Goal: Navigation & Orientation: Find specific page/section

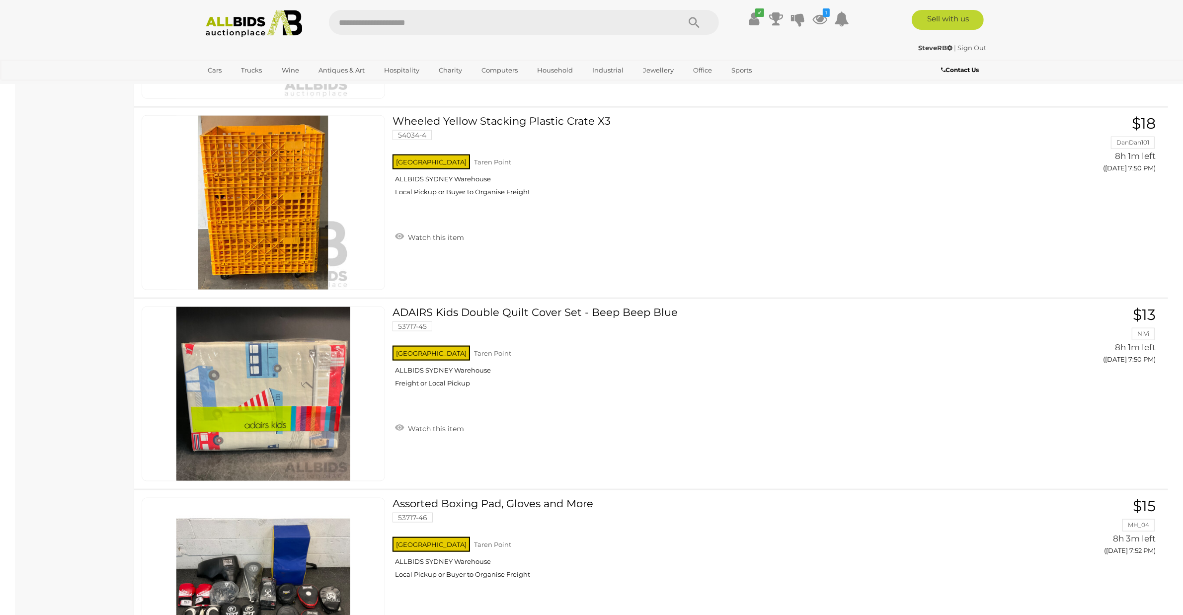
scroll to position [6149, 0]
click at [247, 24] on img at bounding box center [254, 23] width 108 height 27
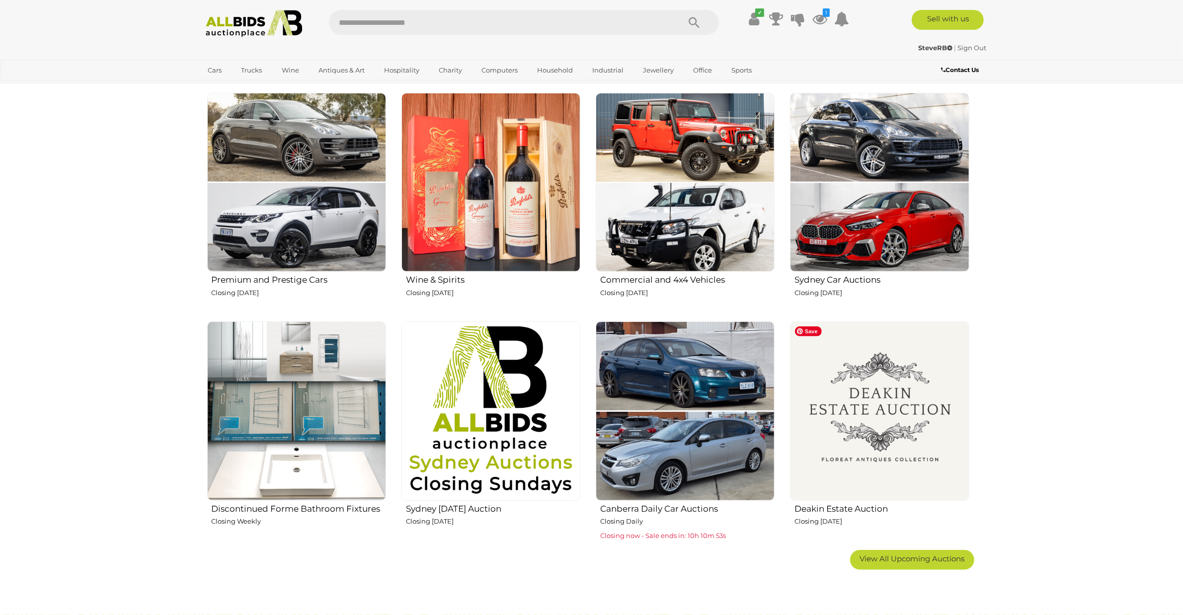
scroll to position [621, 0]
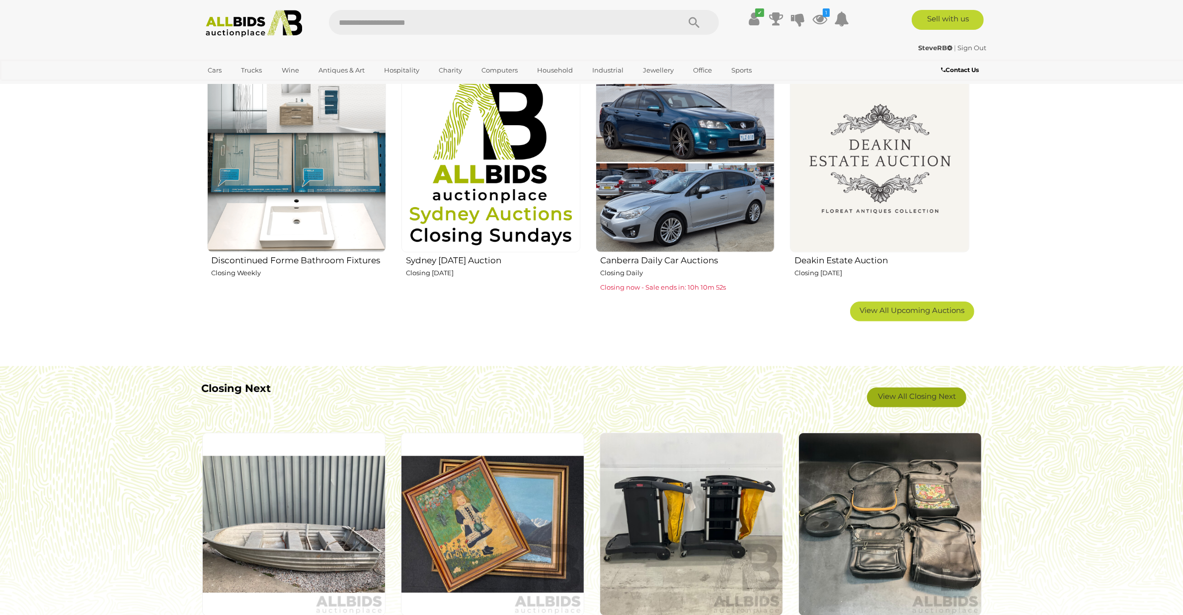
click at [890, 398] on link "View All Closing Next" at bounding box center [916, 398] width 99 height 20
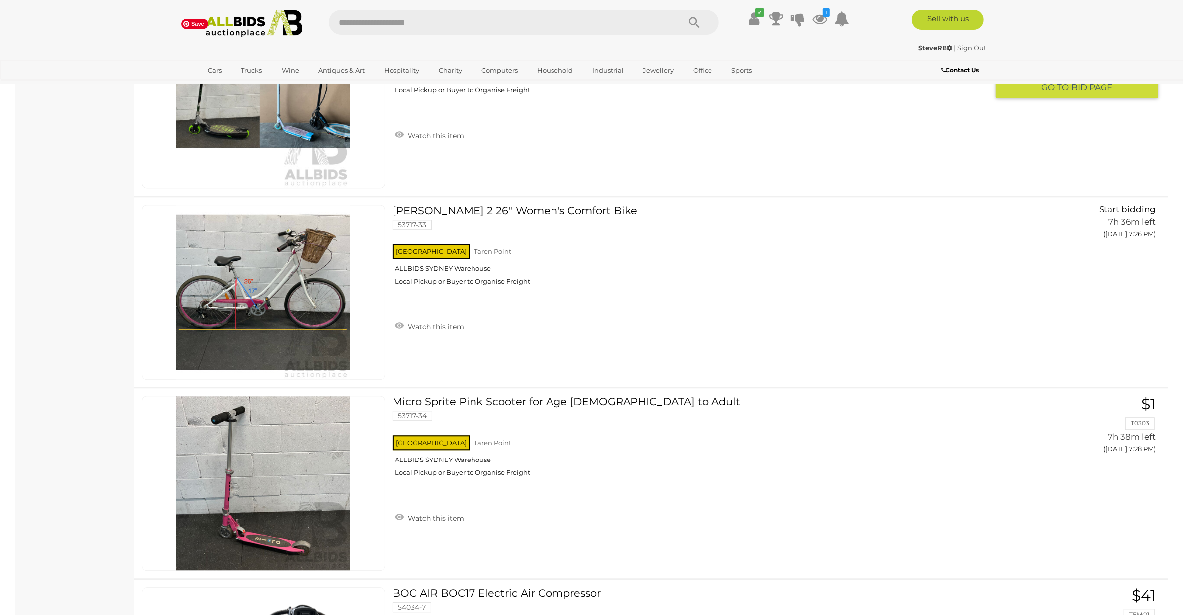
scroll to position [2981, 0]
